Goal: Transaction & Acquisition: Purchase product/service

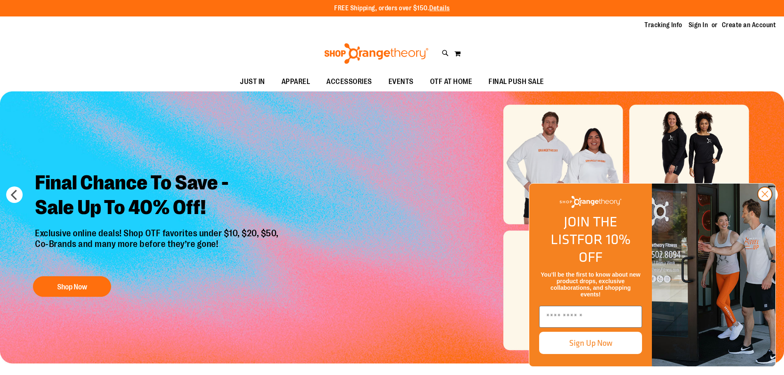
click at [767, 201] on circle "Close dialog" at bounding box center [765, 194] width 14 height 14
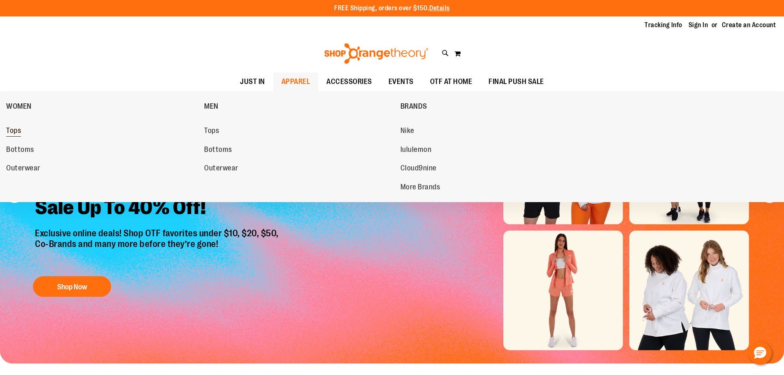
click at [21, 131] on link "Tops" at bounding box center [101, 130] width 190 height 15
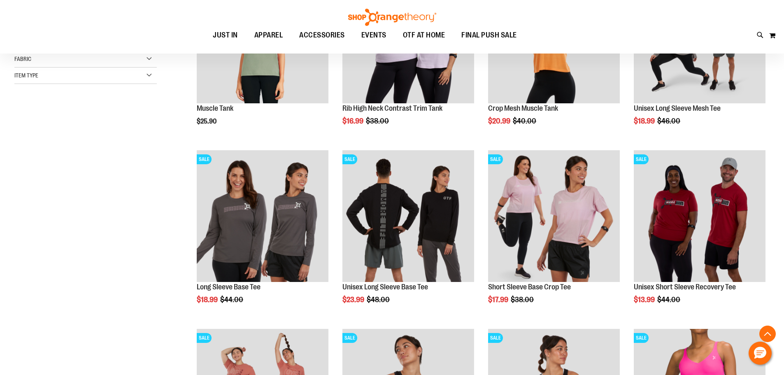
scroll to position [205, 0]
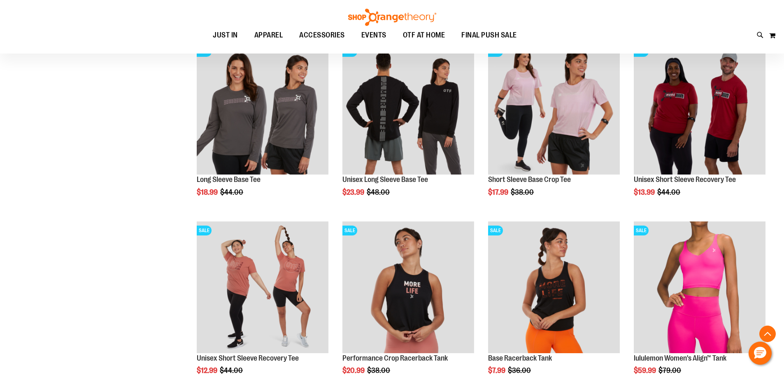
scroll to position [288, 0]
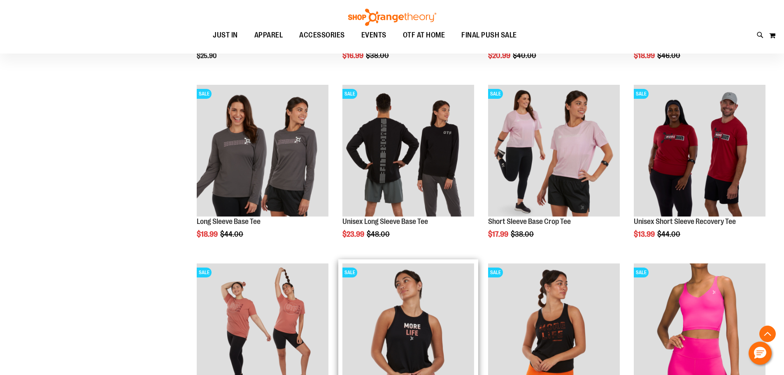
scroll to position [246, 0]
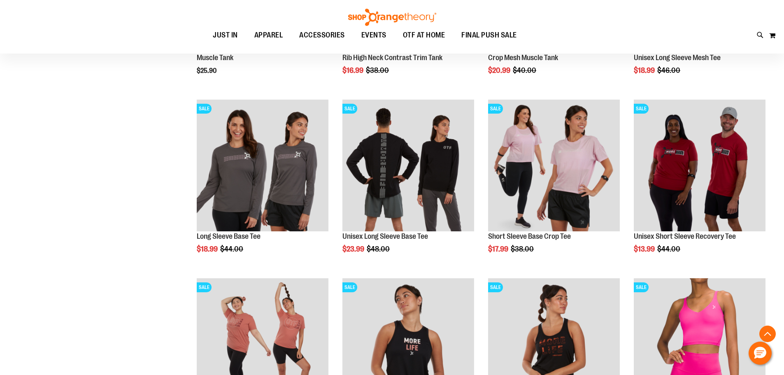
click at [53, 65] on div at bounding box center [92, 58] width 157 height 16
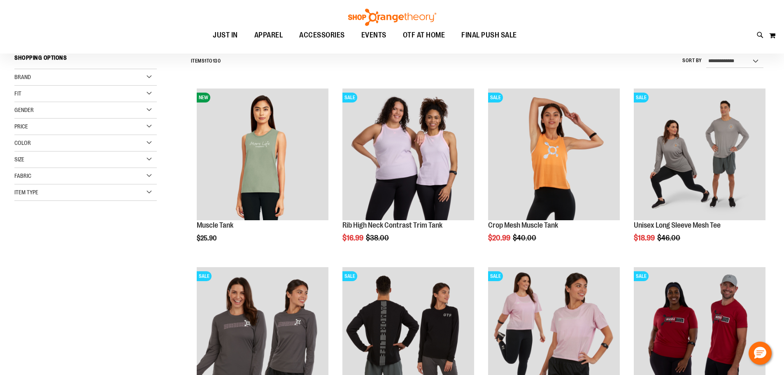
scroll to position [0, 0]
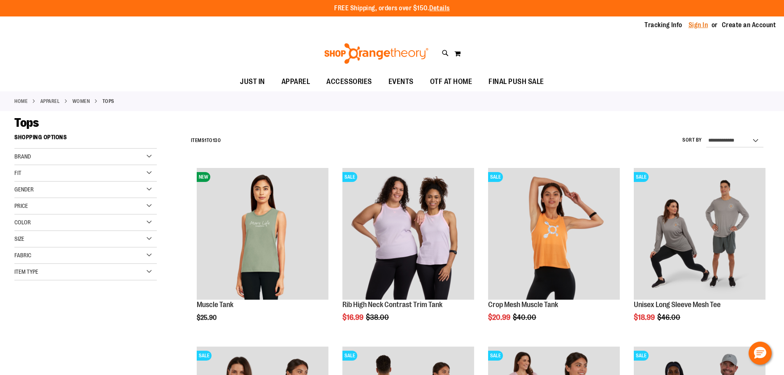
click at [696, 24] on link "Sign In" at bounding box center [698, 25] width 20 height 9
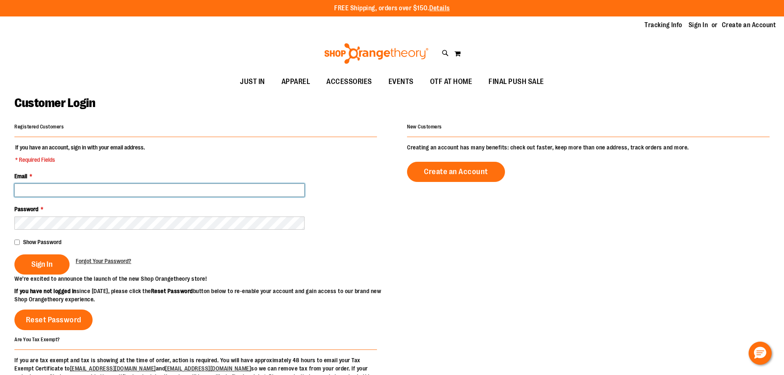
click at [46, 192] on input "Email *" at bounding box center [159, 190] width 290 height 13
paste input "**********"
type input "**********"
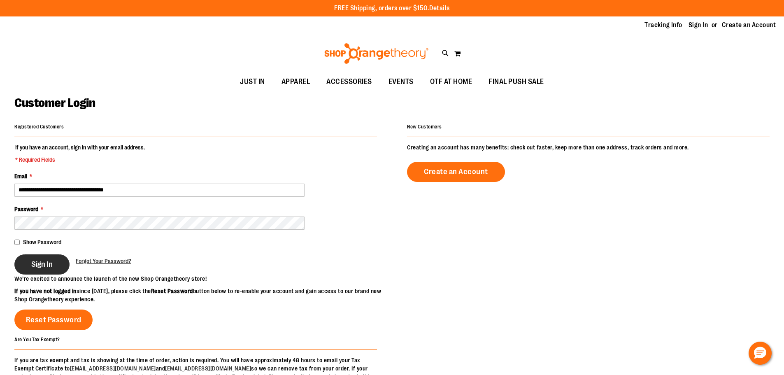
click at [43, 263] on span "Sign In" at bounding box center [41, 264] width 21 height 9
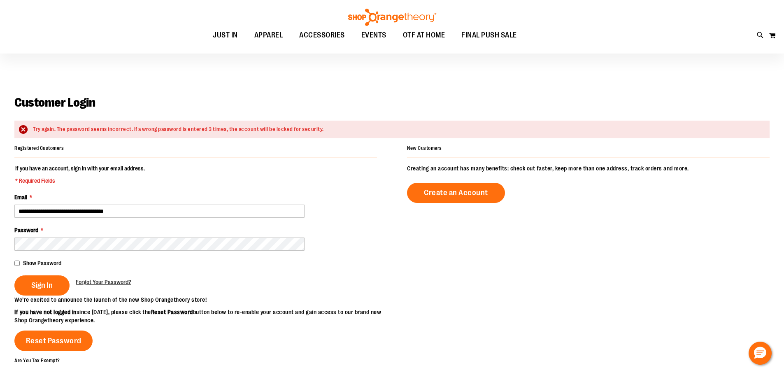
scroll to position [41, 0]
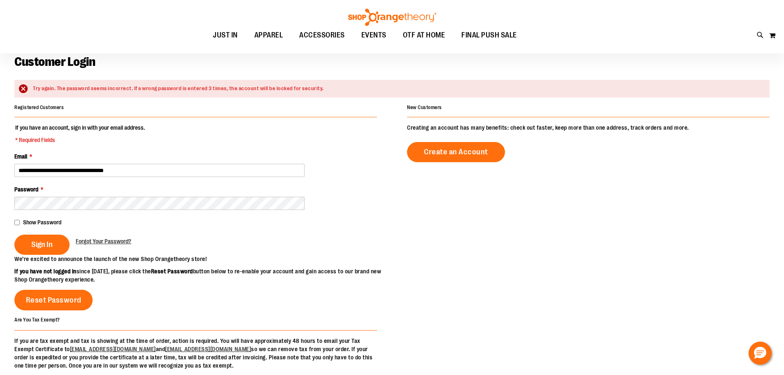
click at [141, 255] on fieldset "**********" at bounding box center [195, 188] width 363 height 131
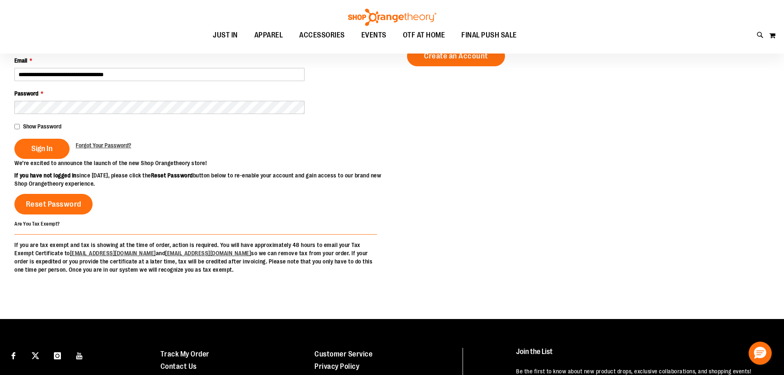
scroll to position [123, 0]
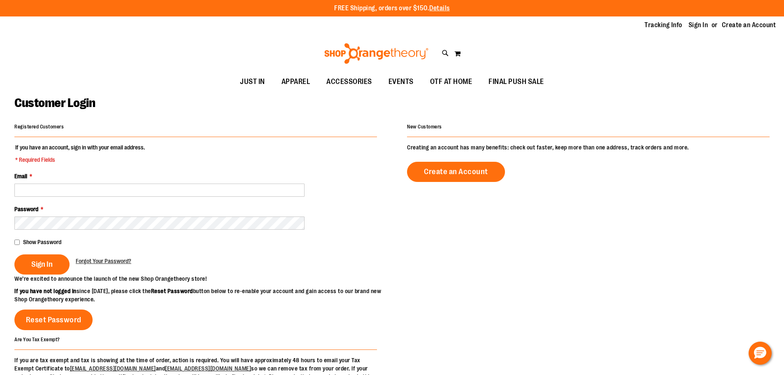
click at [91, 77] on ul "JUST IN JUST IN Balanced Basics New for Women New for Men New Accessories New B…" at bounding box center [392, 81] width 784 height 19
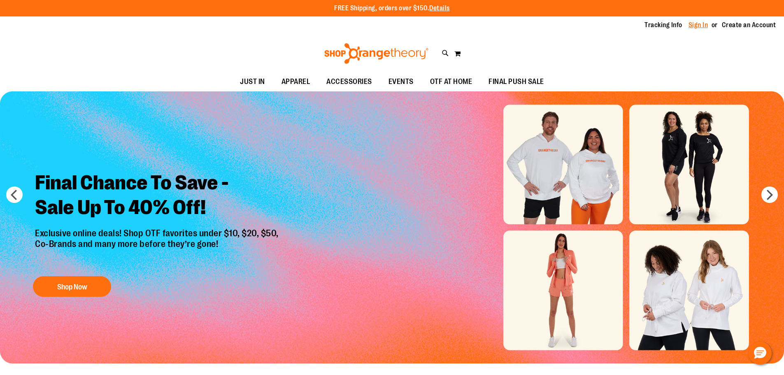
click at [700, 25] on link "Sign In" at bounding box center [698, 25] width 20 height 9
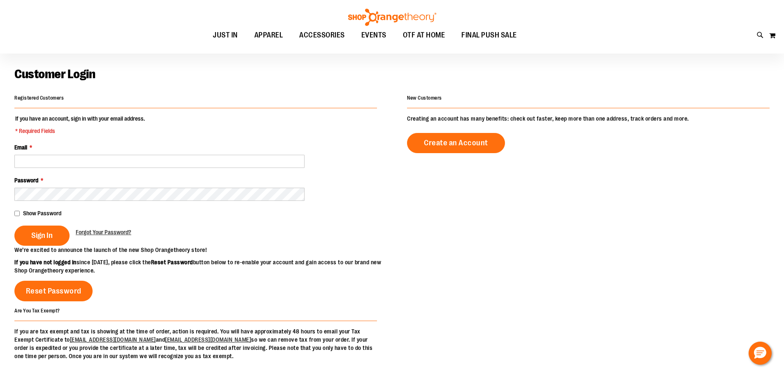
scroll to position [82, 0]
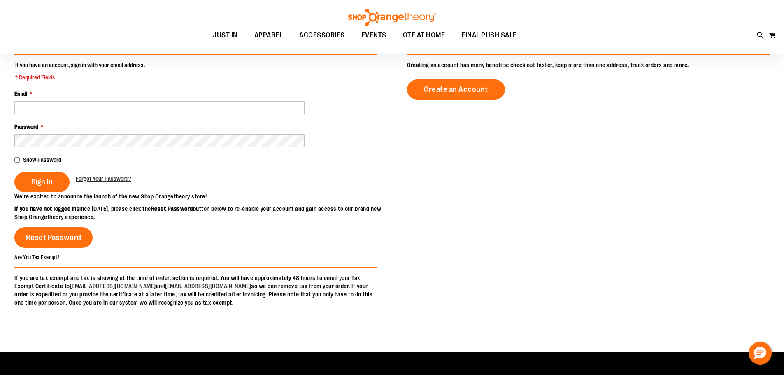
click at [119, 162] on div "Show Password" at bounding box center [195, 160] width 363 height 8
click at [149, 192] on fieldset "If you have an account, sign in with your email address. * Required Fields Emai…" at bounding box center [195, 126] width 363 height 131
drag, startPoint x: 35, startPoint y: 330, endPoint x: 41, endPoint y: 309, distance: 21.4
click at [35, 330] on div "Registered Customers If you have an account, sign in with your email address. *…" at bounding box center [391, 193] width 755 height 309
